Goal: Task Accomplishment & Management: Manage account settings

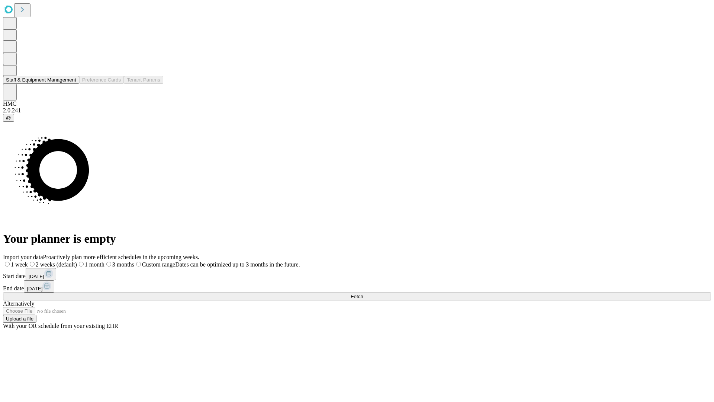
click at [70, 84] on button "Staff & Equipment Management" at bounding box center [41, 80] width 76 height 8
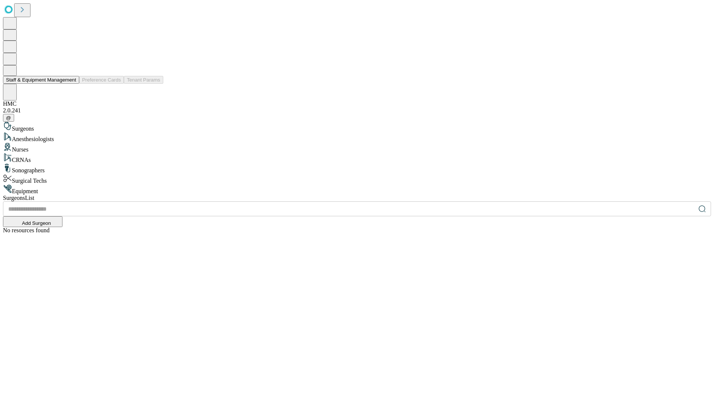
click at [71, 84] on button "Staff & Equipment Management" at bounding box center [41, 80] width 76 height 8
